Goal: Check status: Check status

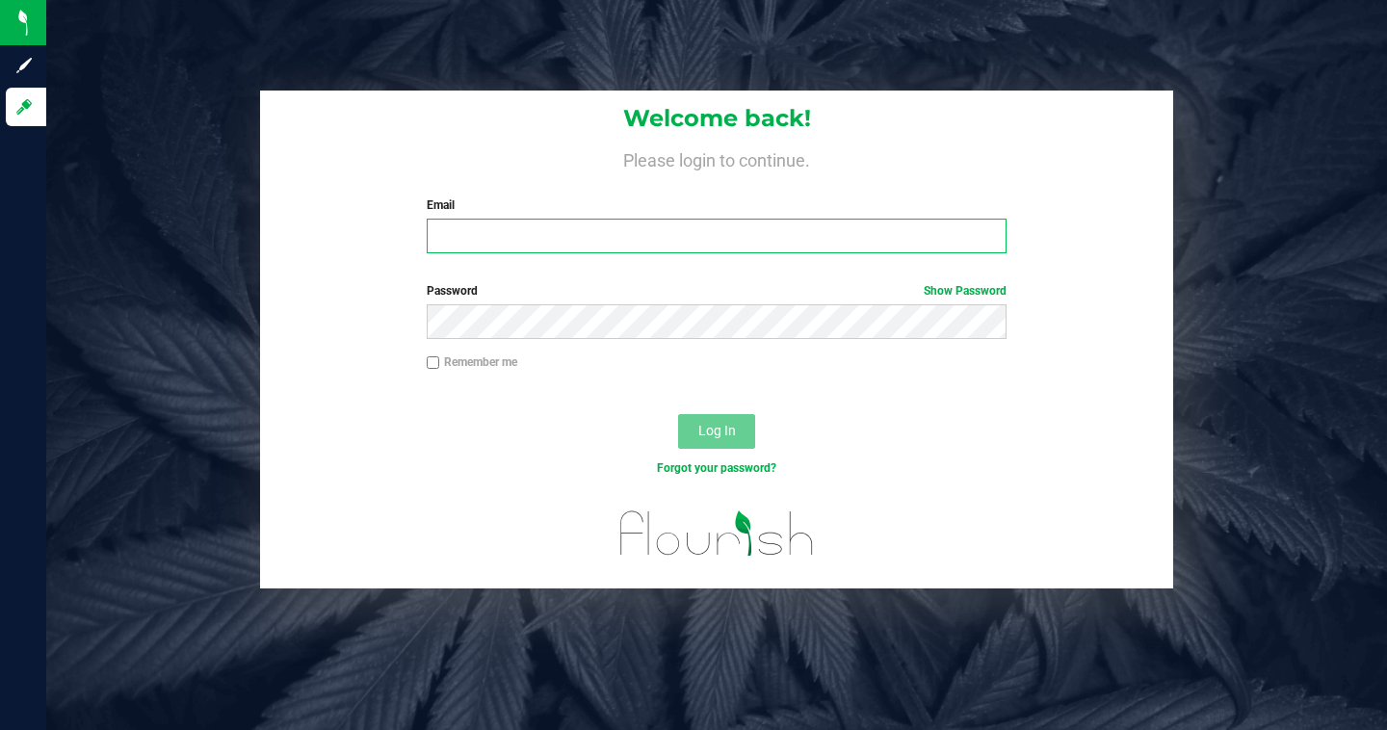
type input "[PERSON_NAME][EMAIL_ADDRESS][DOMAIN_NAME]"
click at [429, 368] on input "Remember me" at bounding box center [433, 362] width 13 height 13
checkbox input "true"
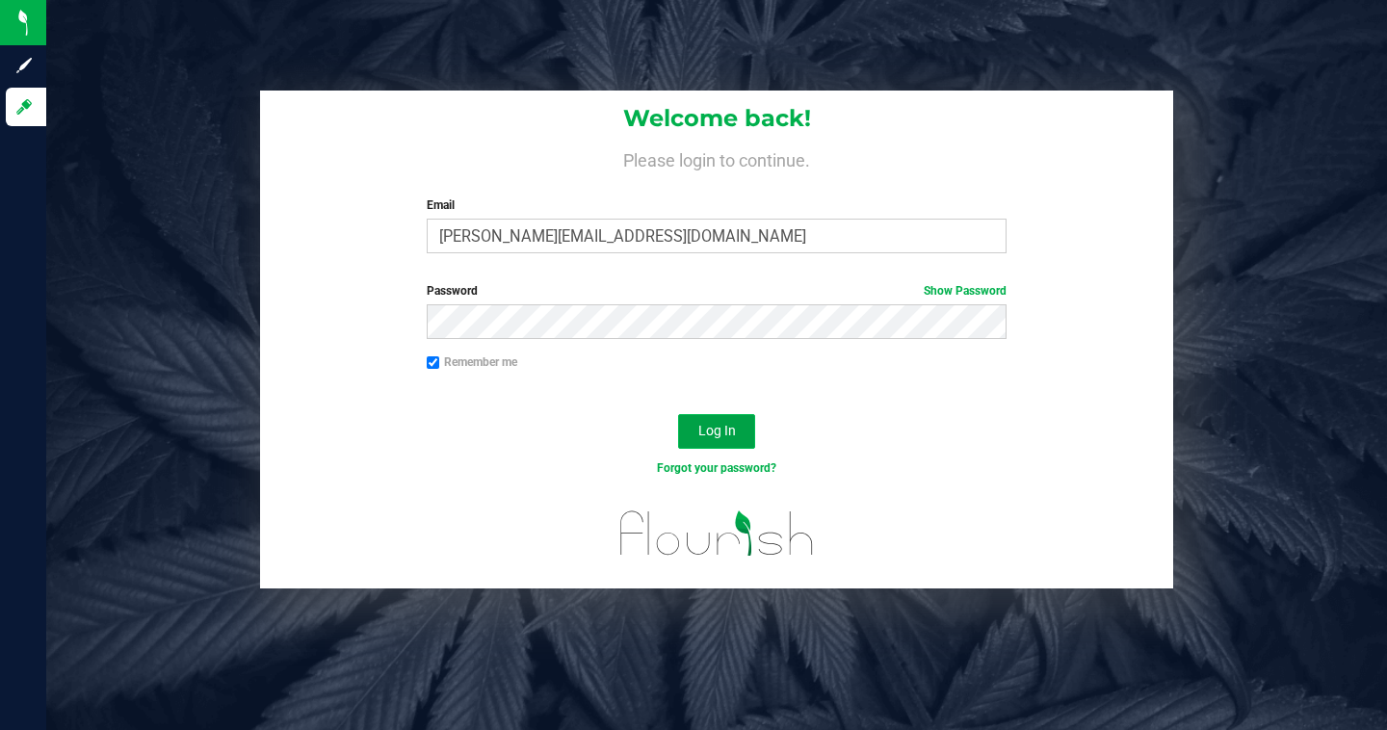
click at [684, 423] on button "Log In" at bounding box center [716, 431] width 77 height 35
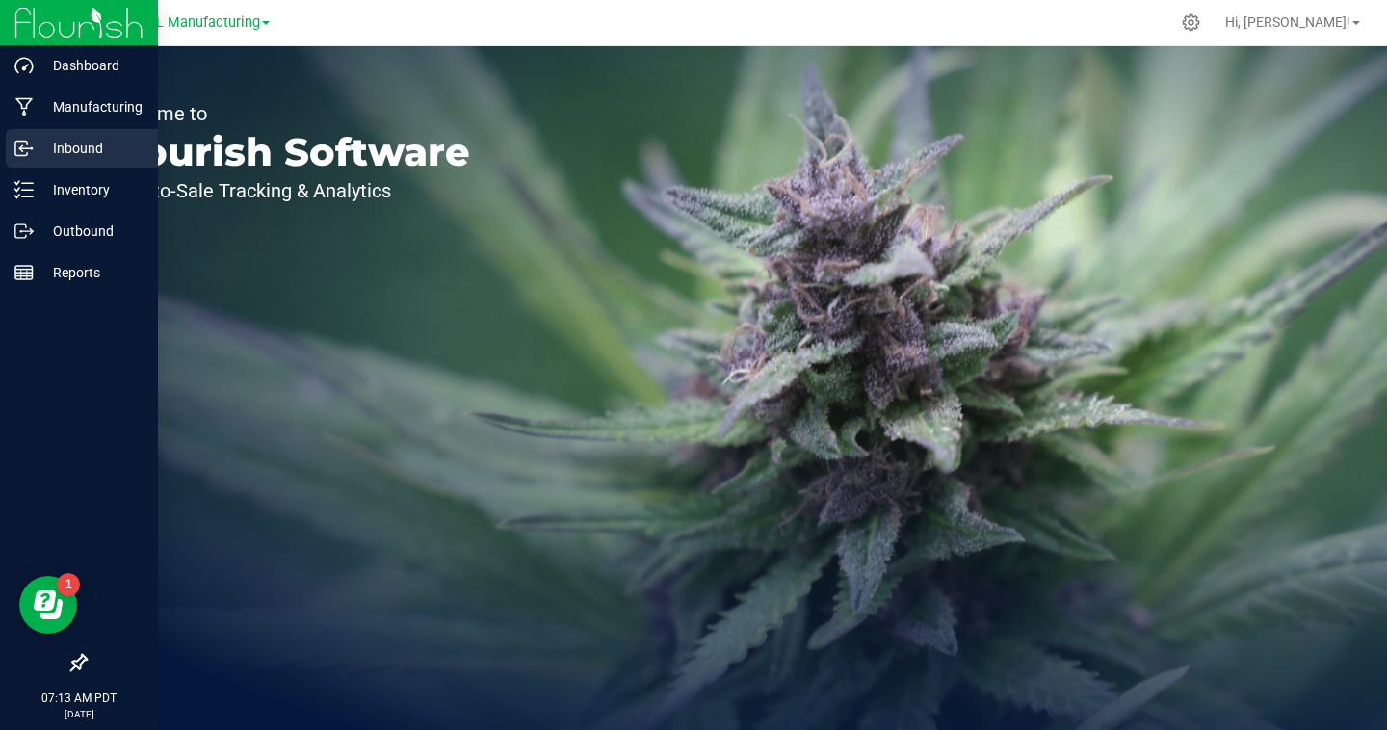
click at [78, 143] on p "Inbound" at bounding box center [92, 148] width 116 height 23
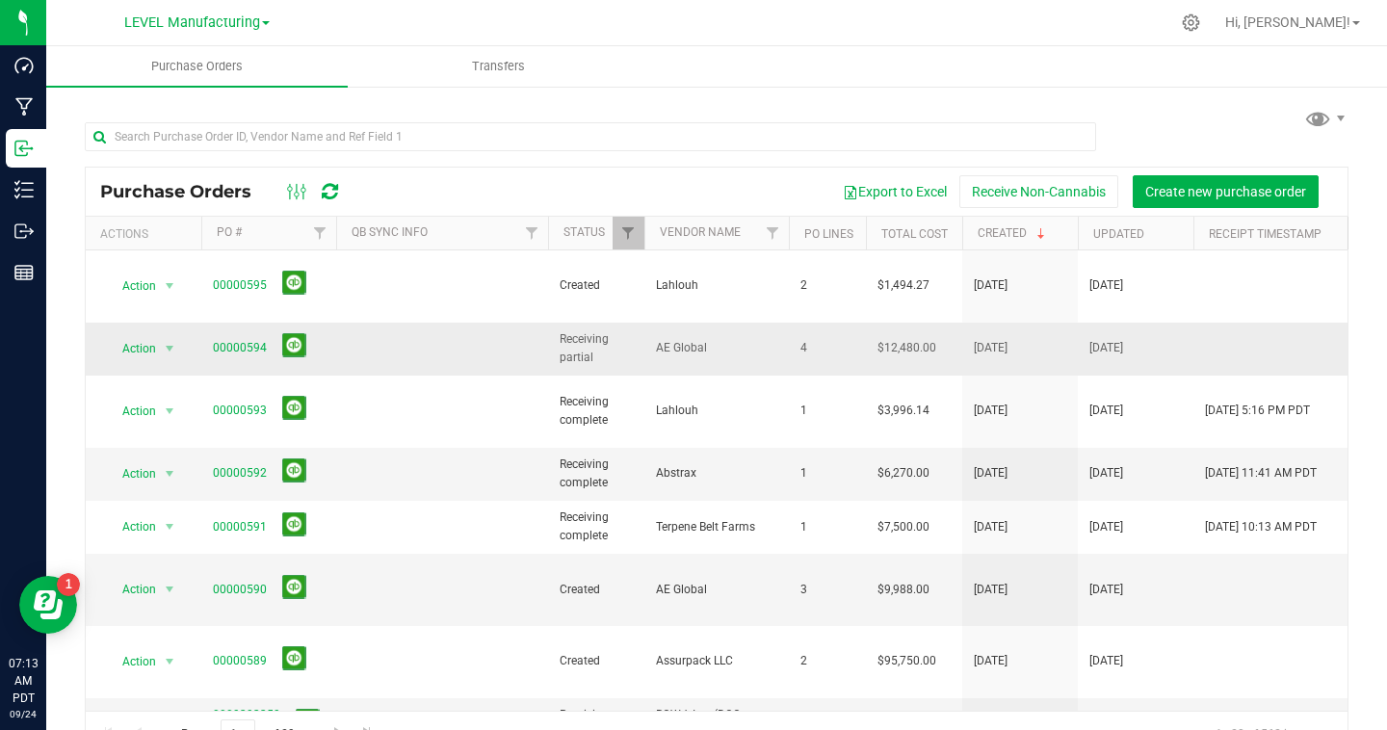
click at [249, 339] on span "00000594" at bounding box center [240, 348] width 54 height 18
click at [247, 341] on link "00000594" at bounding box center [240, 347] width 54 height 13
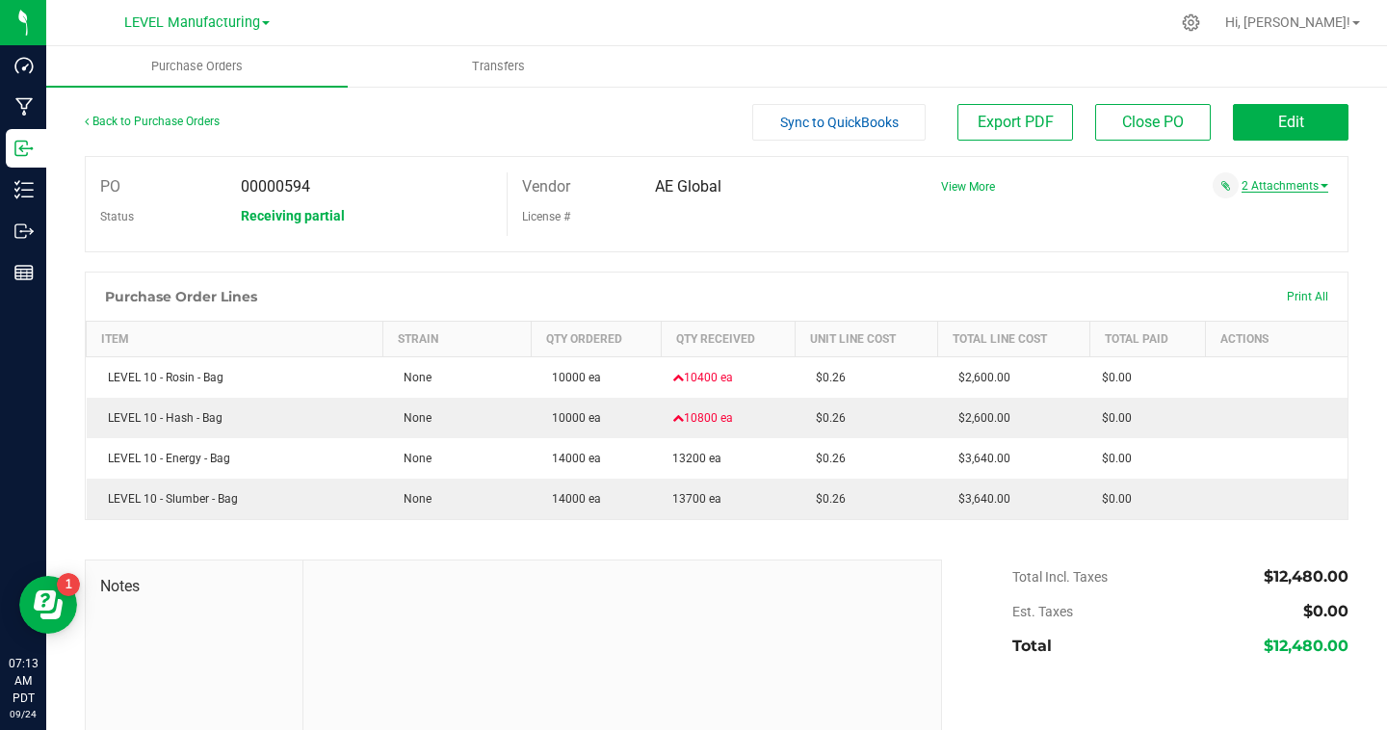
click at [1283, 189] on link "2 Attachments" at bounding box center [1284, 185] width 87 height 13
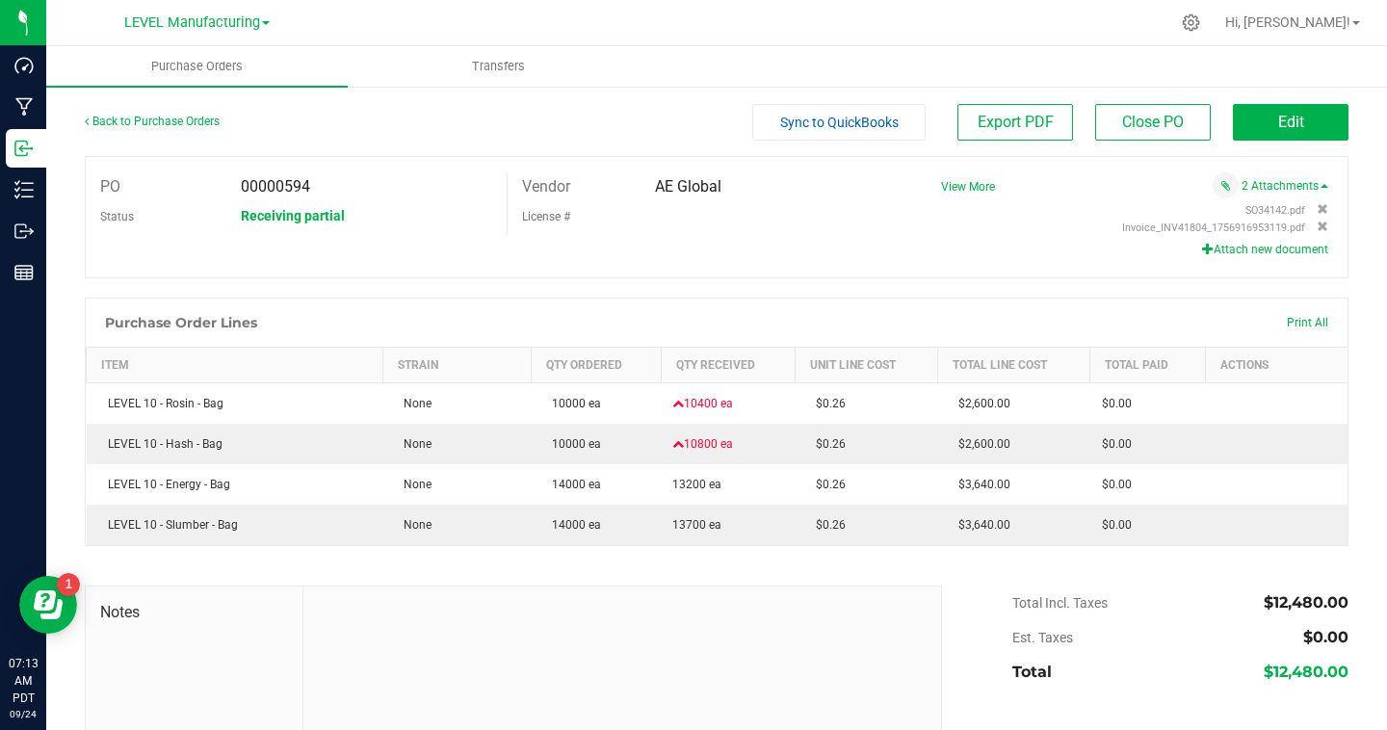
click at [810, 290] on div at bounding box center [716, 287] width 1263 height 19
click at [169, 120] on link "Back to Purchase Orders" at bounding box center [152, 121] width 135 height 13
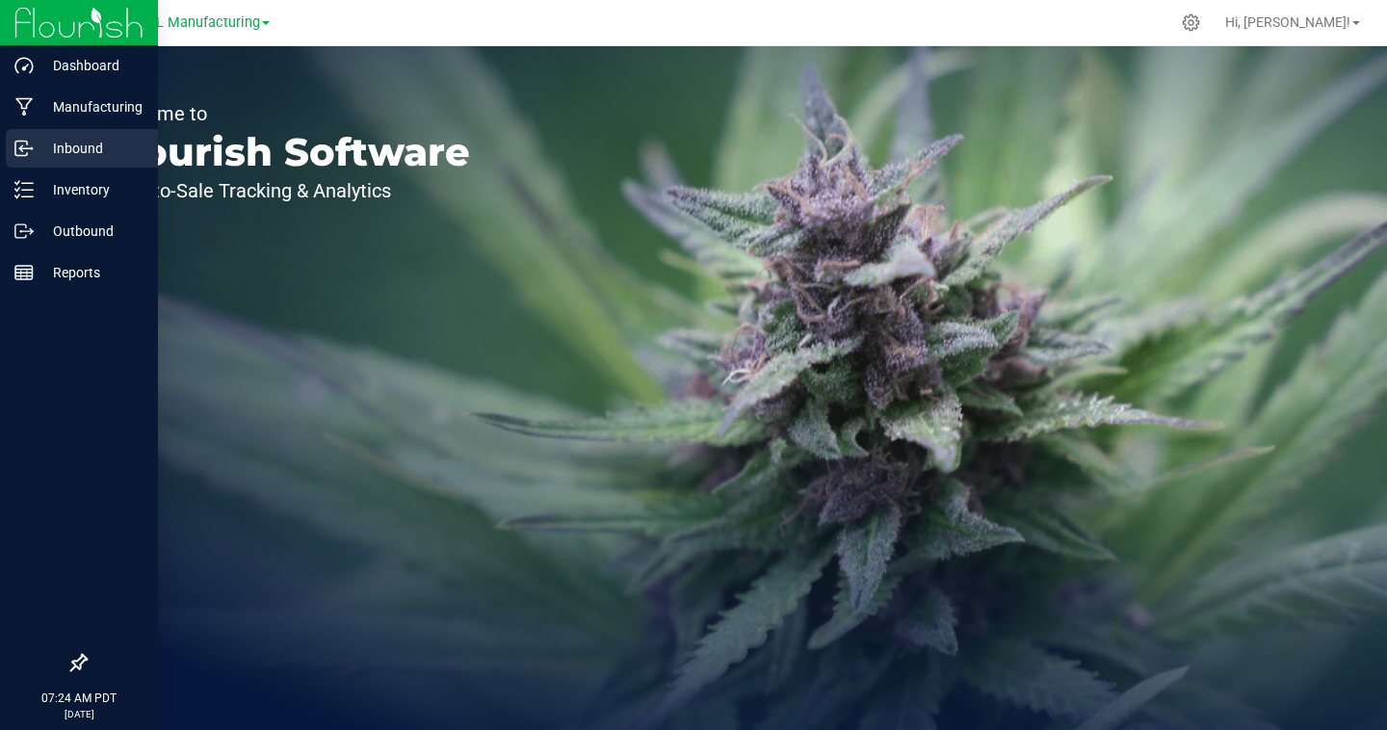
click at [28, 157] on icon at bounding box center [23, 148] width 19 height 19
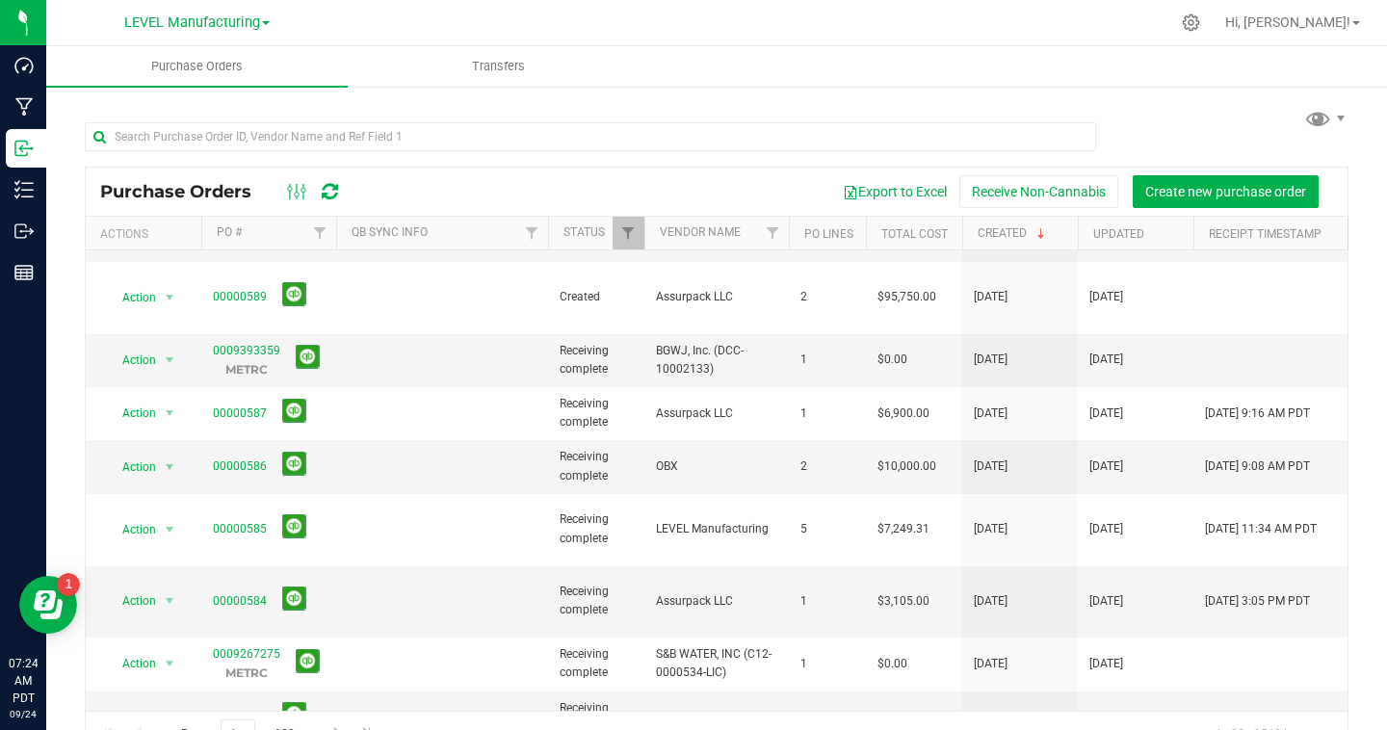
scroll to position [400, 0]
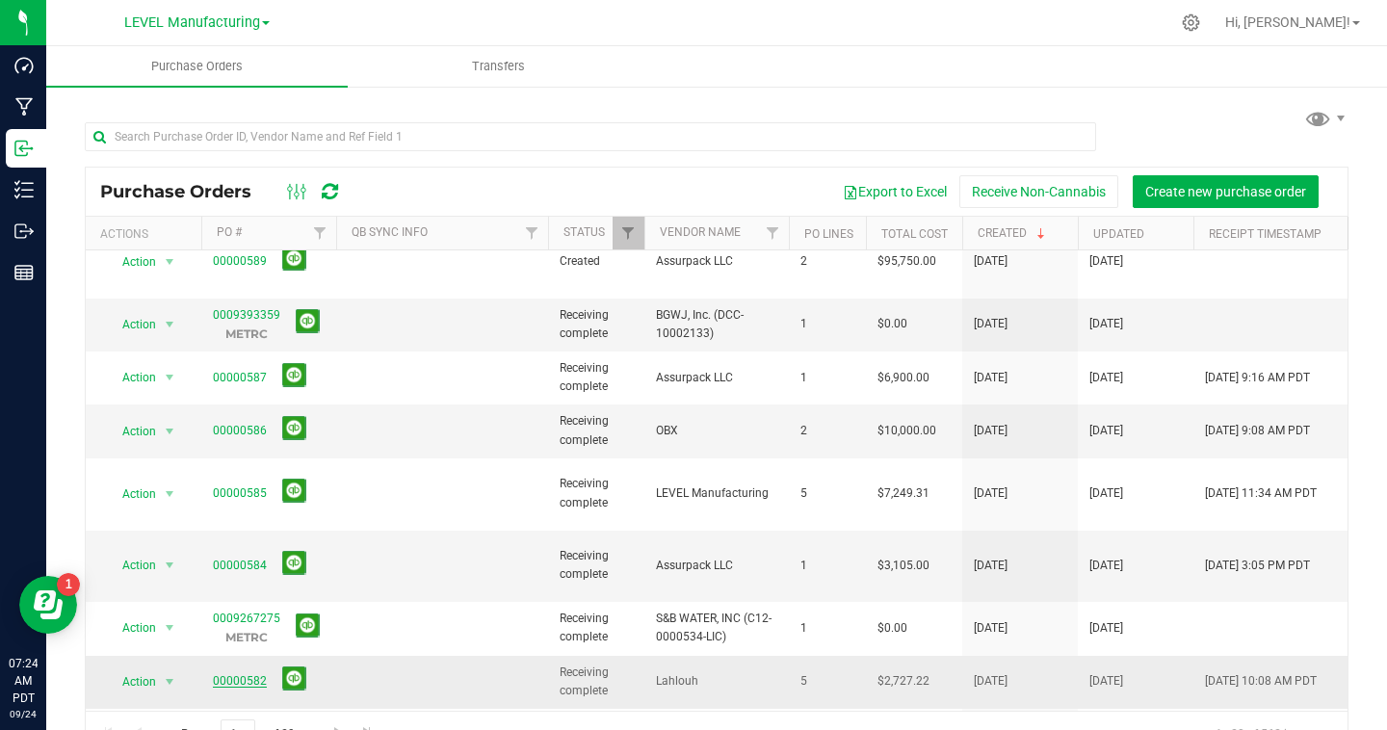
click at [253, 674] on link "00000582" at bounding box center [240, 680] width 54 height 13
